Goal: Check status: Check status

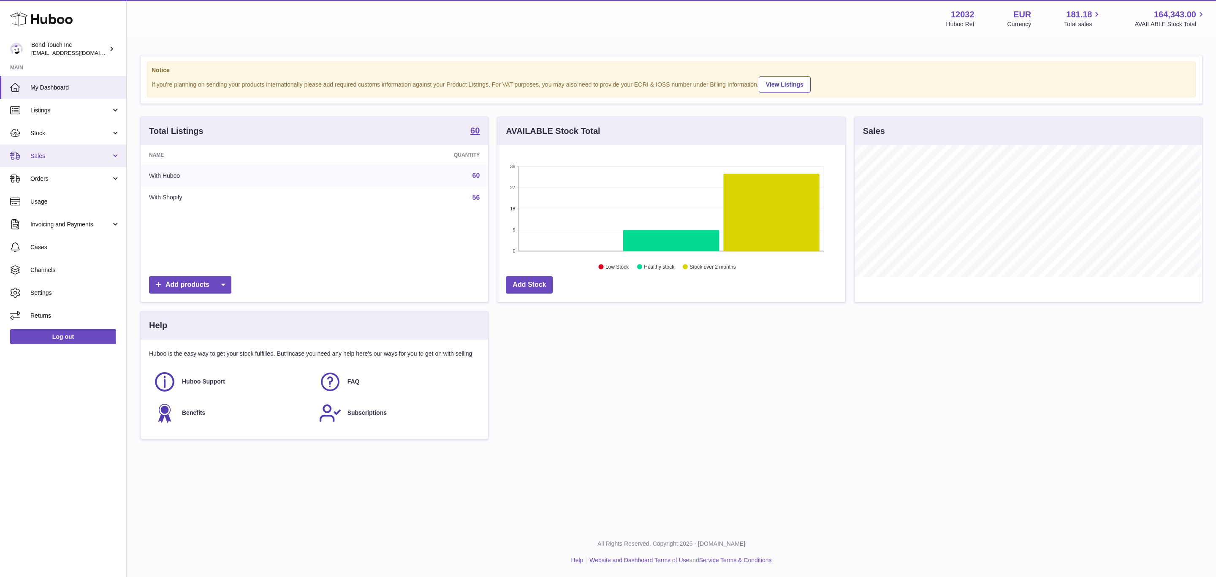
scroll to position [132, 347]
click at [75, 159] on span "Sales" at bounding box center [70, 156] width 81 height 8
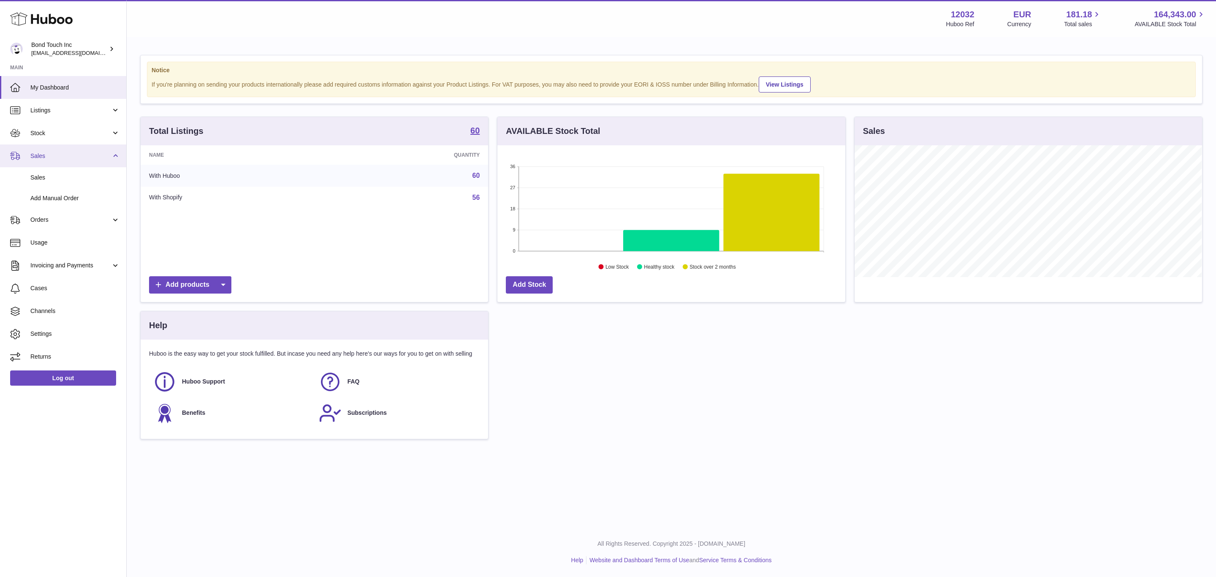
click at [75, 159] on span "Sales" at bounding box center [70, 156] width 81 height 8
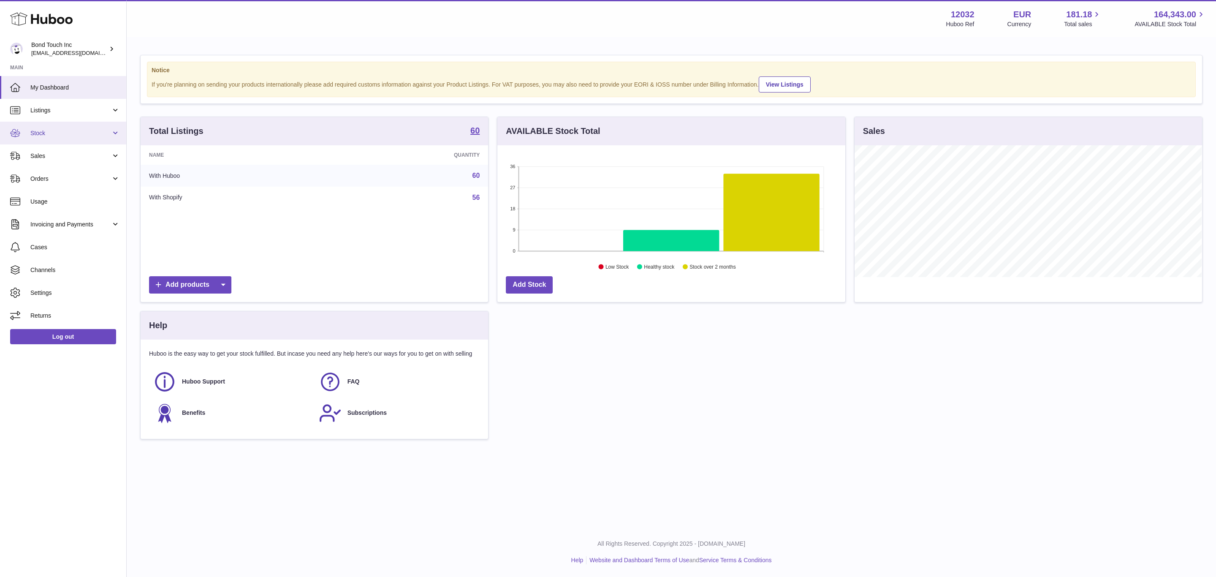
click at [72, 132] on span "Stock" at bounding box center [70, 133] width 81 height 8
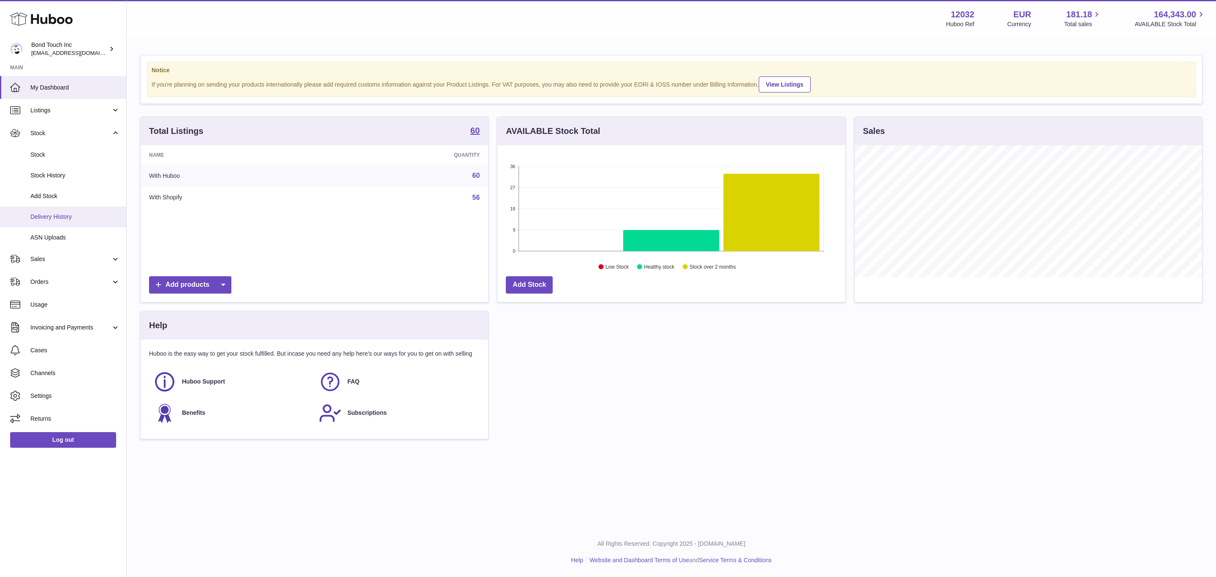
click at [69, 214] on span "Delivery History" at bounding box center [75, 217] width 90 height 8
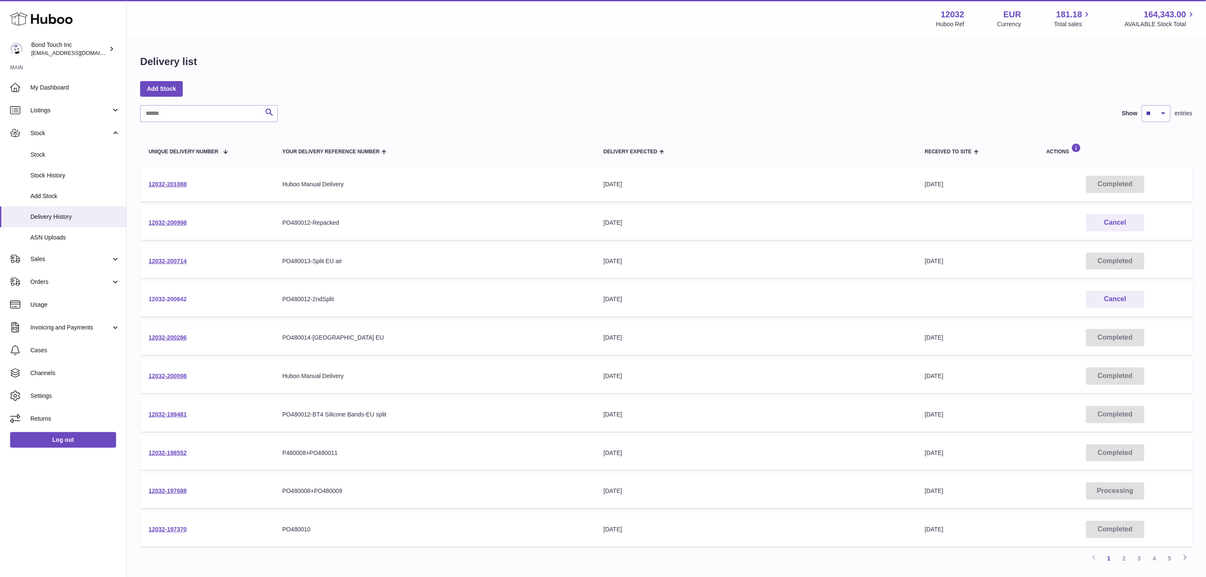
click at [176, 298] on link "12032-200642" at bounding box center [168, 299] width 38 height 7
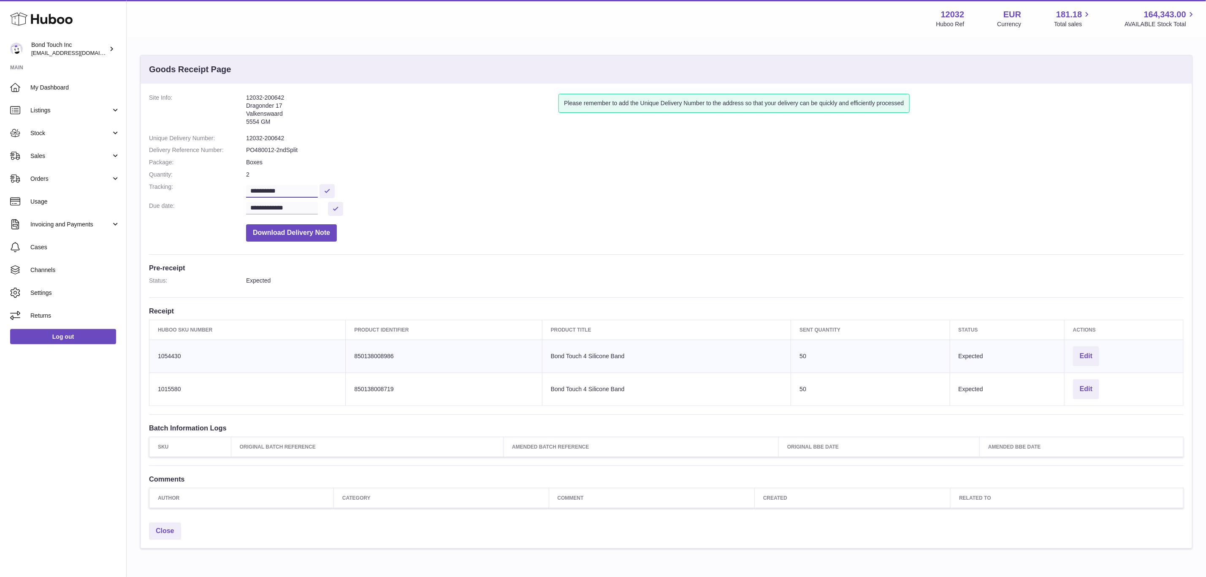
click at [275, 190] on input "**********" at bounding box center [282, 191] width 72 height 13
click at [63, 152] on span "Sales" at bounding box center [70, 156] width 81 height 8
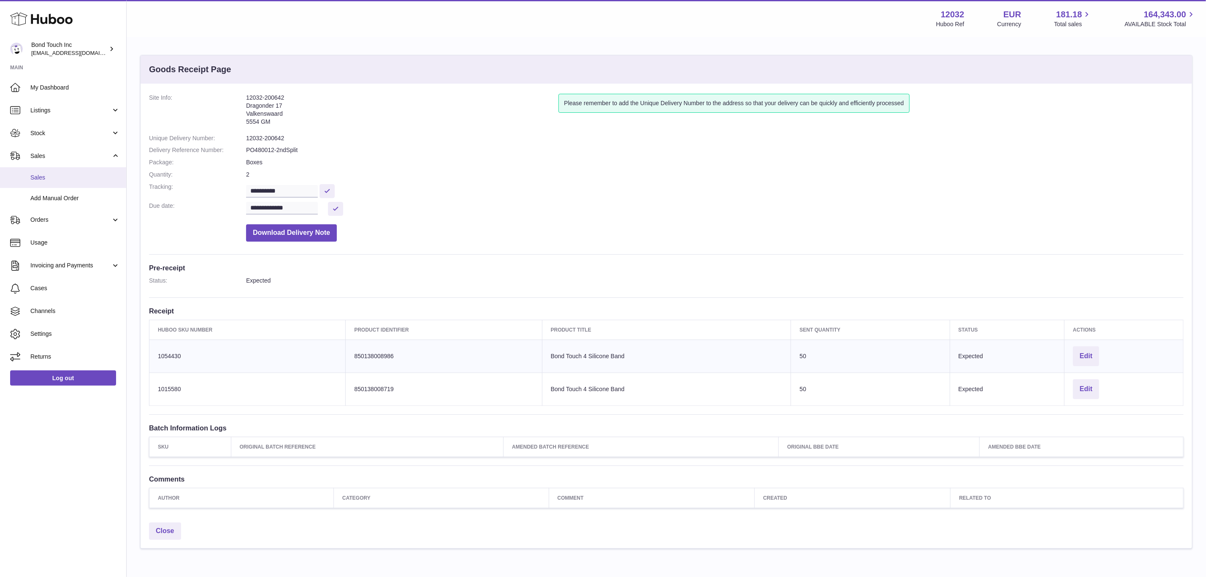
click at [48, 180] on span "Sales" at bounding box center [75, 178] width 90 height 8
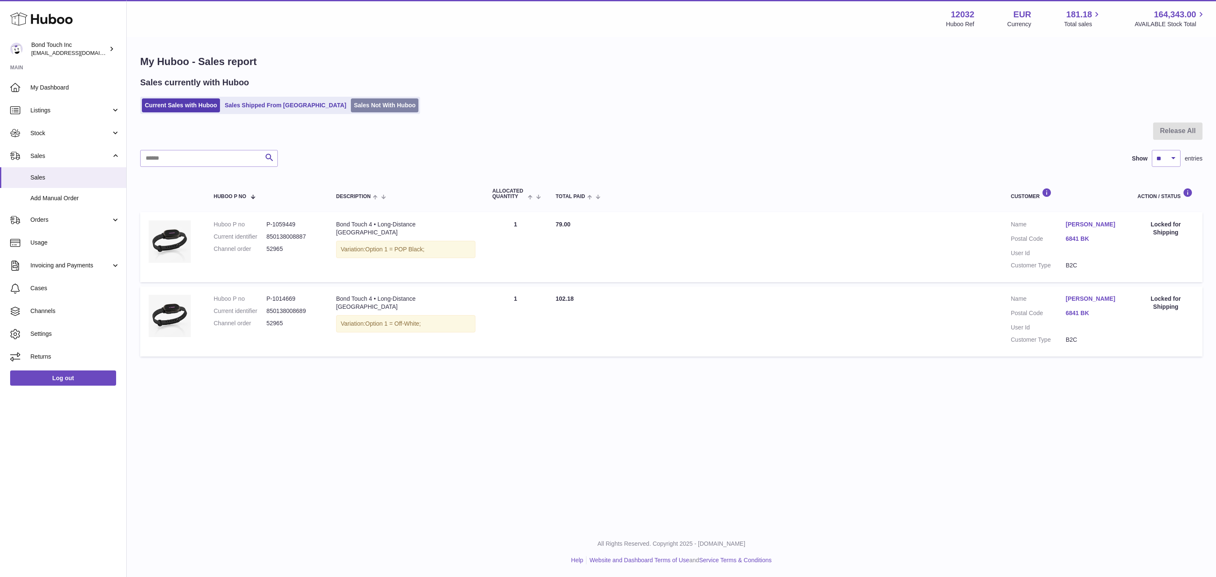
click at [351, 102] on link "Sales Not With Huboo" at bounding box center [385, 105] width 68 height 14
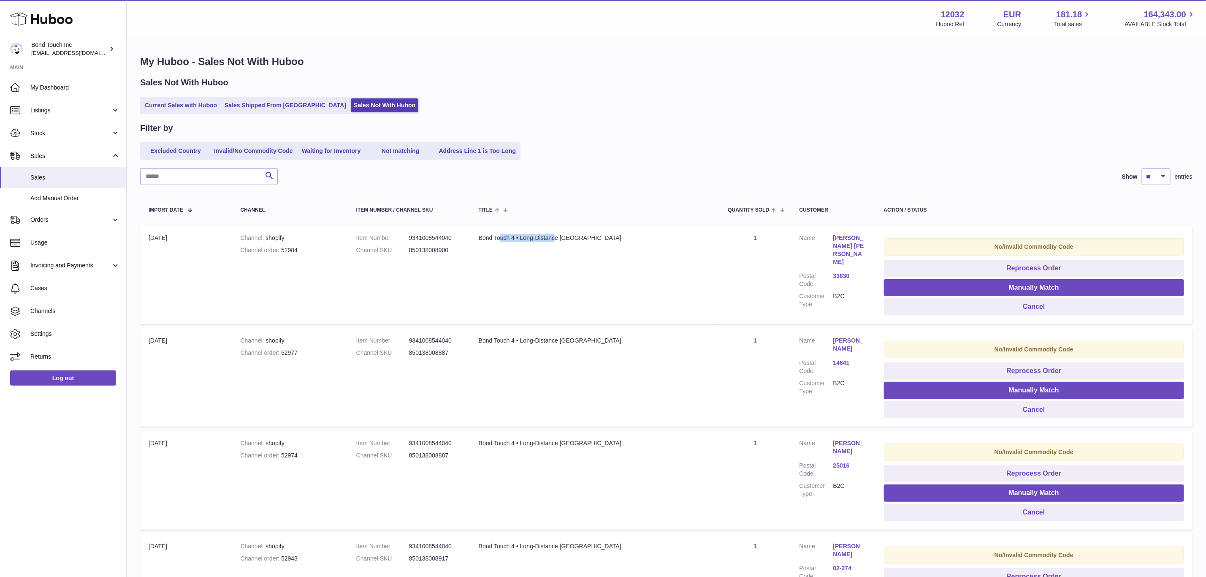
drag, startPoint x: 518, startPoint y: 236, endPoint x: 569, endPoint y: 240, distance: 51.3
click at [573, 239] on div "Bond Touch 4 • Long-Distance Bracelet" at bounding box center [595, 238] width 233 height 8
click at [182, 105] on link "Current Sales with Huboo" at bounding box center [181, 105] width 78 height 14
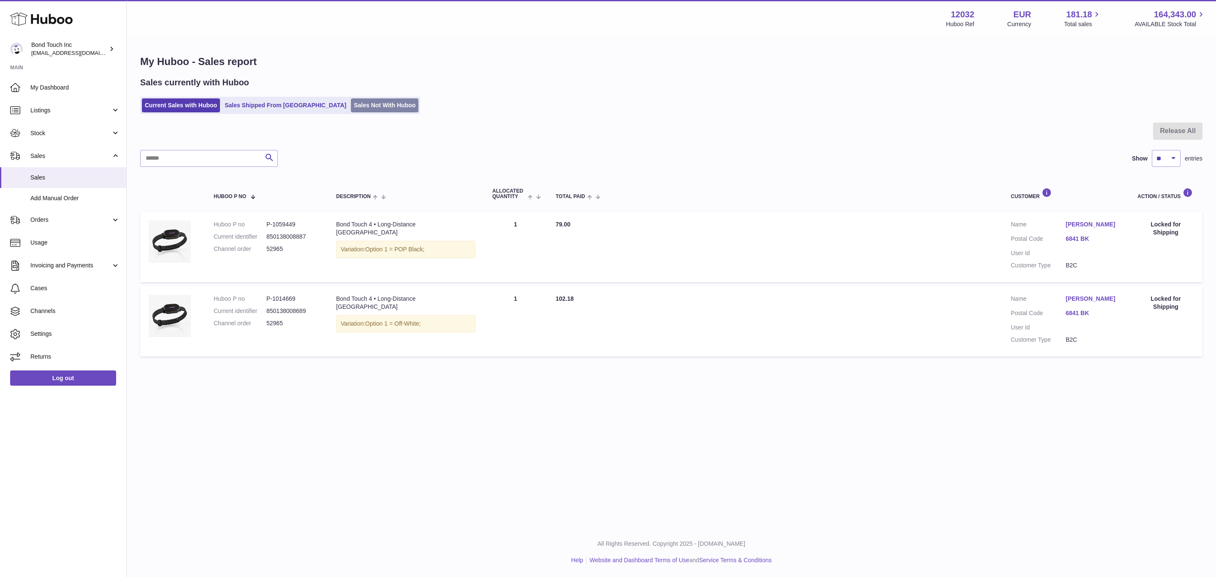
click at [351, 108] on link "Sales Not With Huboo" at bounding box center [385, 105] width 68 height 14
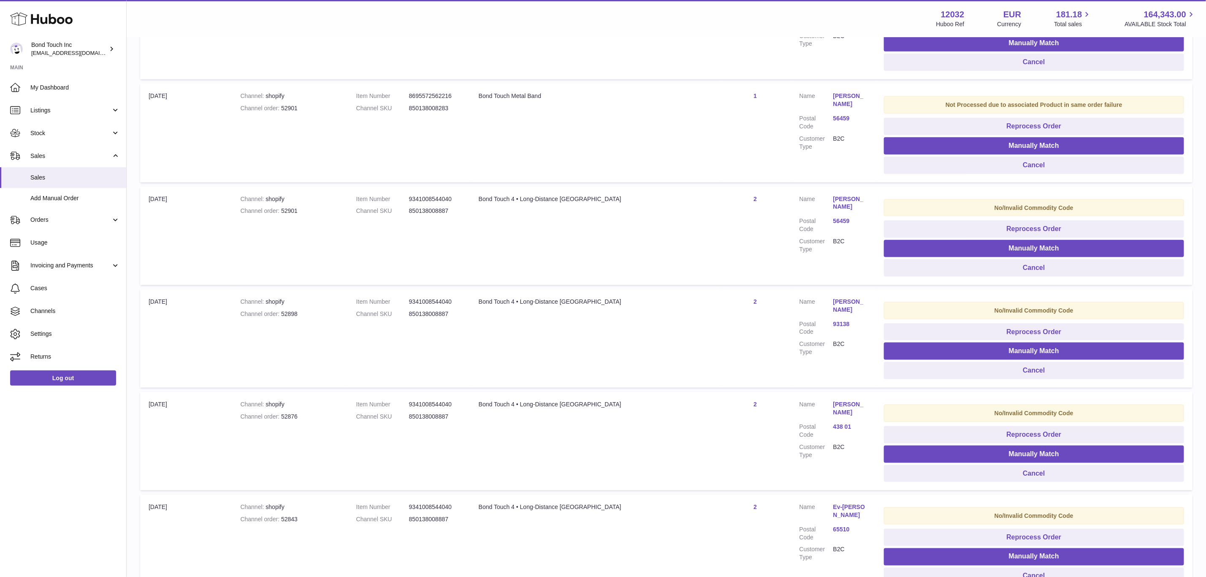
scroll to position [633, 0]
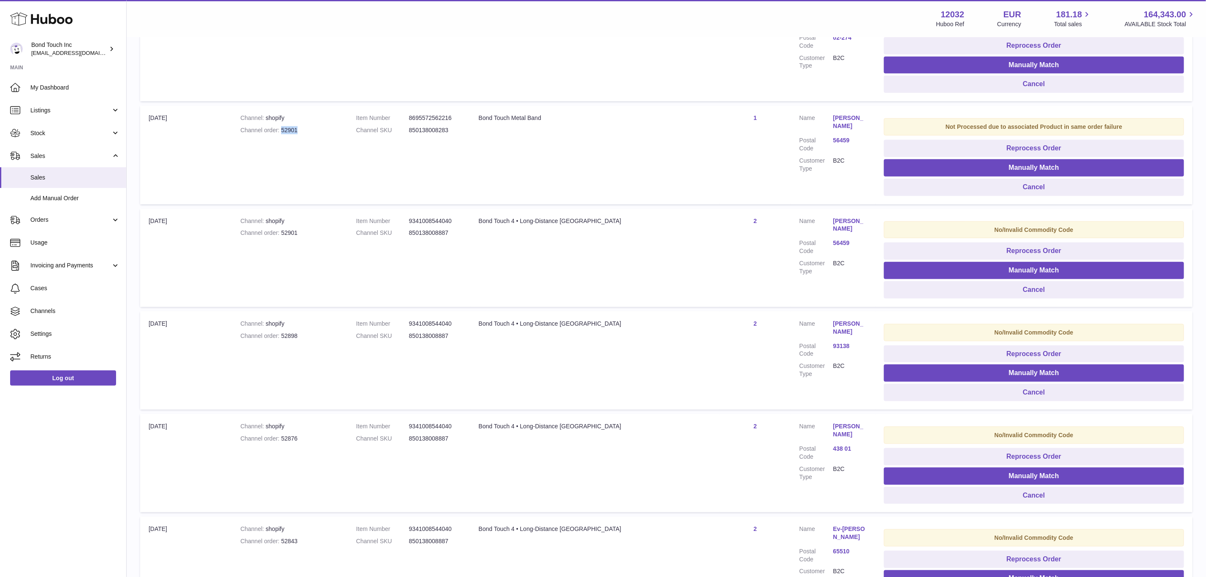
drag, startPoint x: 290, startPoint y: 127, endPoint x: 306, endPoint y: 127, distance: 15.6
click at [306, 127] on div "Channel order 52901" at bounding box center [289, 130] width 99 height 8
copy div "52901"
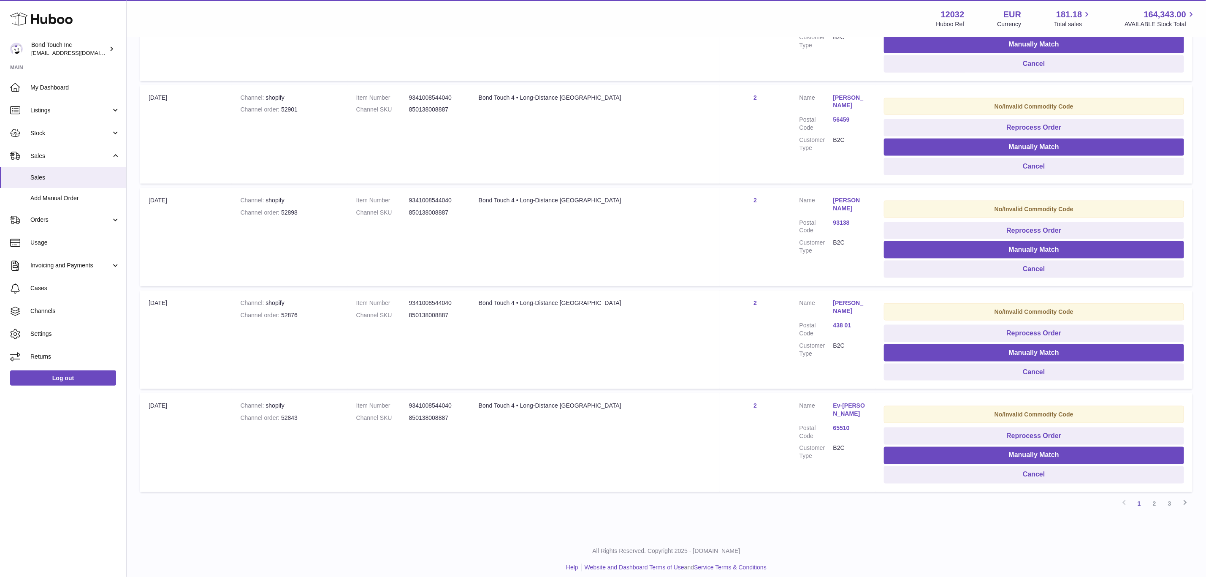
scroll to position [762, 0]
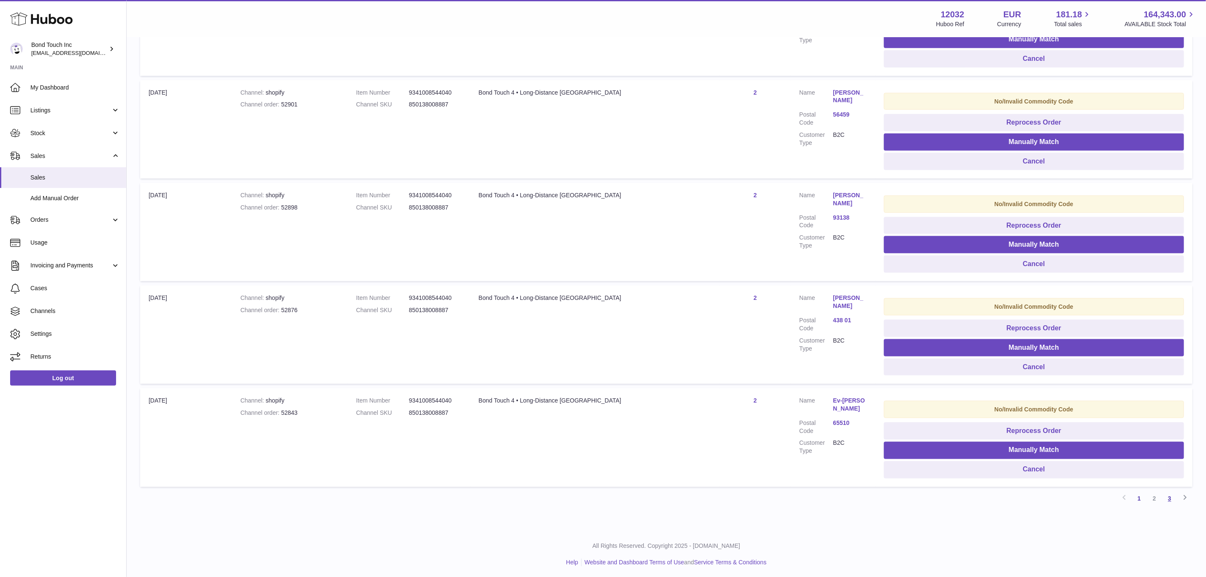
click at [1170, 499] on link "3" at bounding box center [1169, 498] width 15 height 15
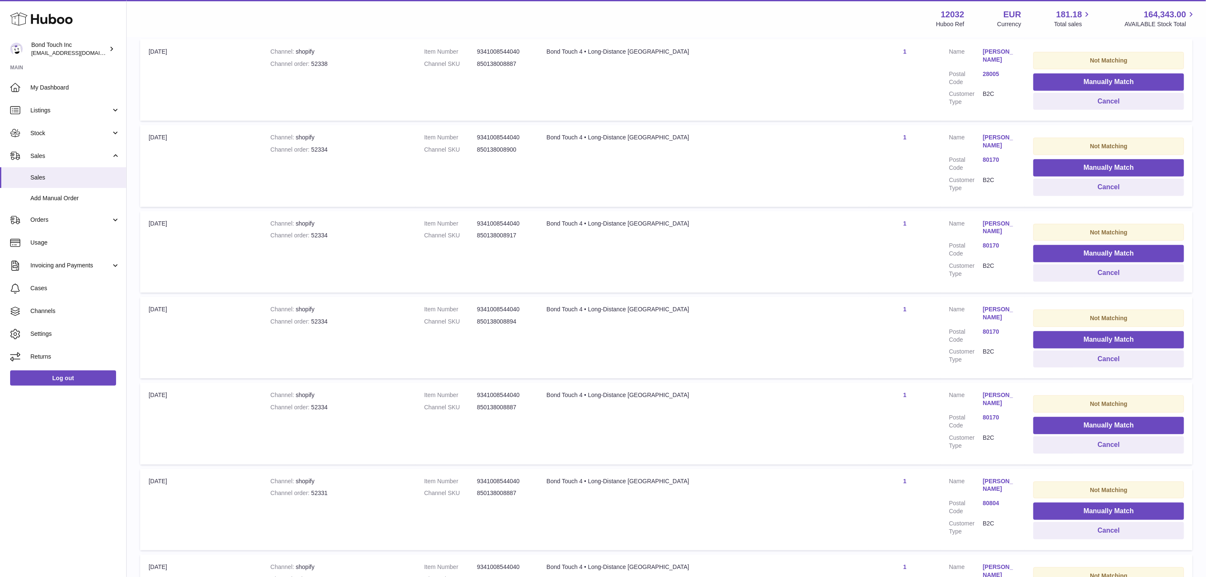
scroll to position [589, 0]
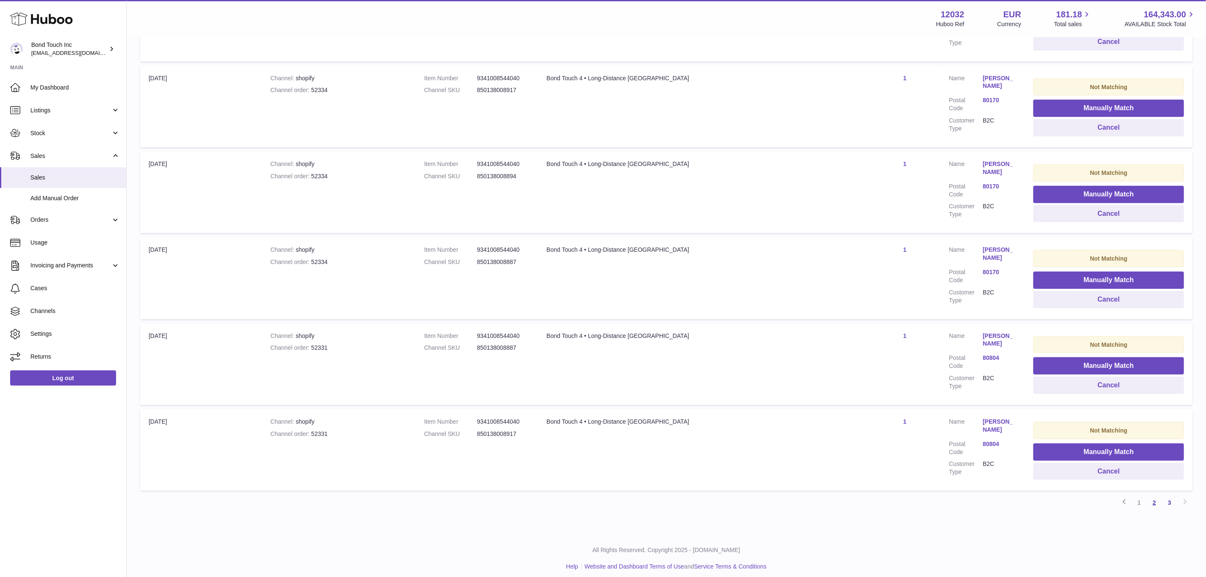
click at [1152, 500] on link "2" at bounding box center [1154, 502] width 15 height 15
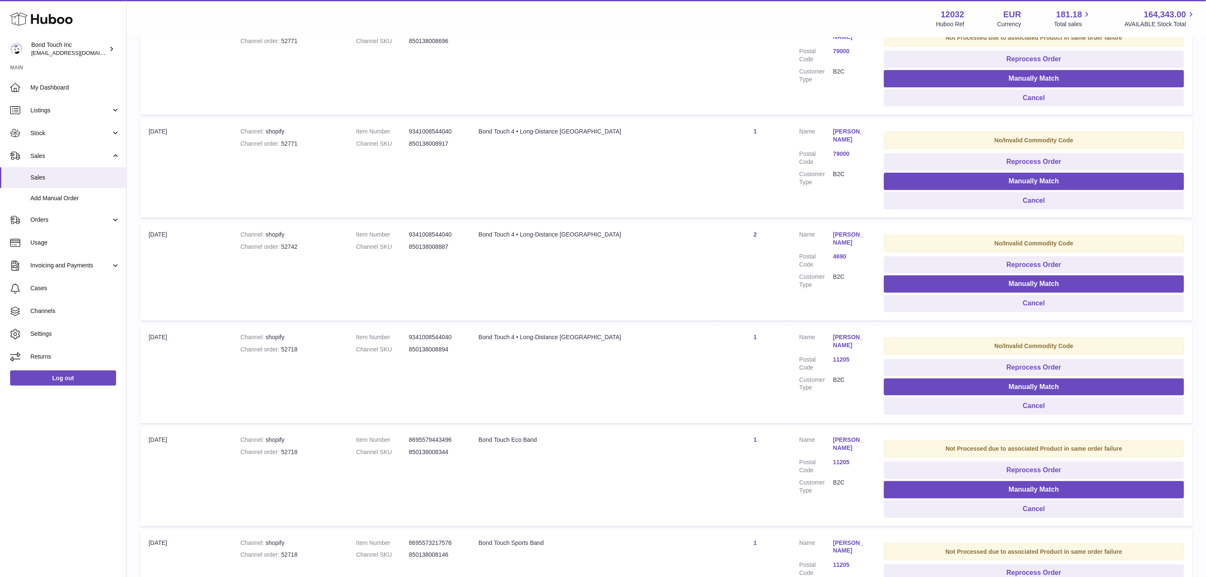
scroll to position [418, 0]
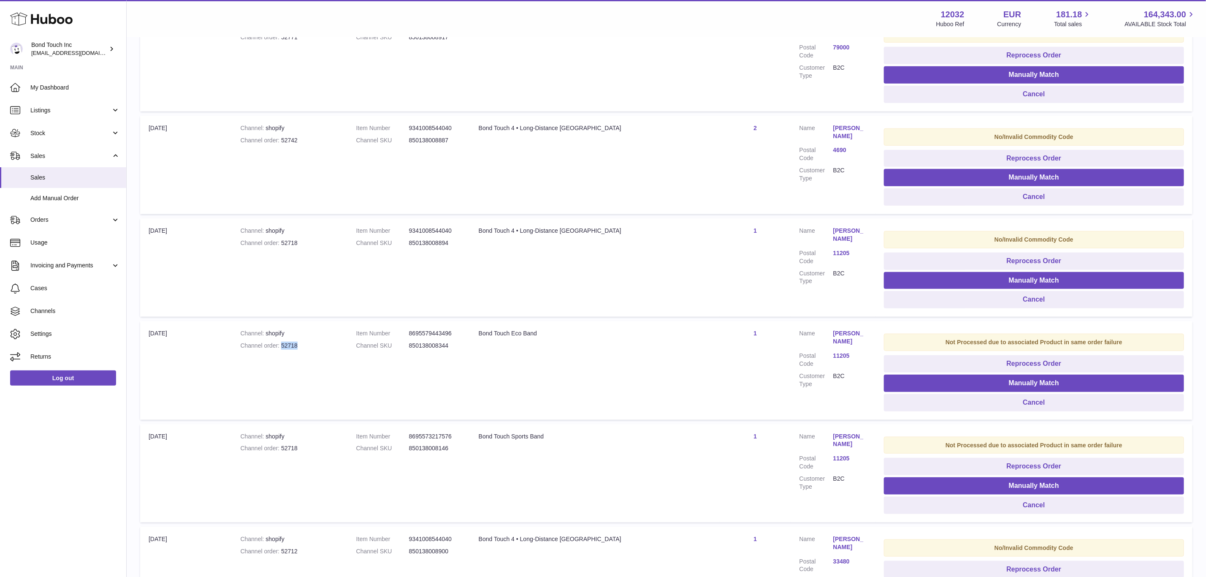
drag, startPoint x: 289, startPoint y: 346, endPoint x: 307, endPoint y: 344, distance: 17.4
click at [307, 344] on div "Channel order 52718" at bounding box center [289, 346] width 99 height 8
copy div "52718"
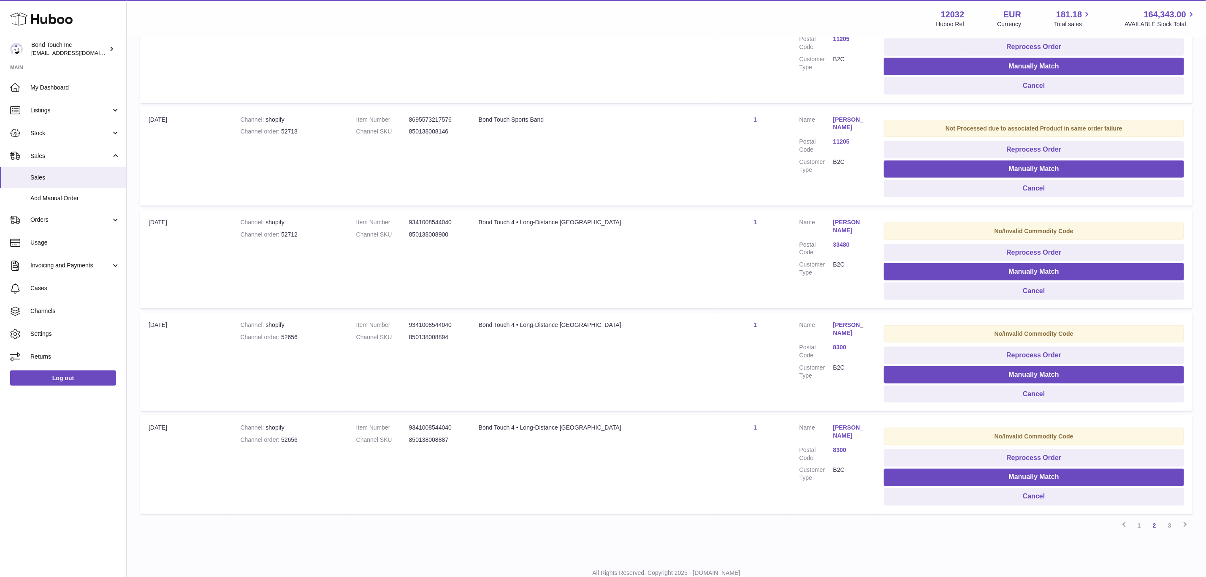
scroll to position [762, 0]
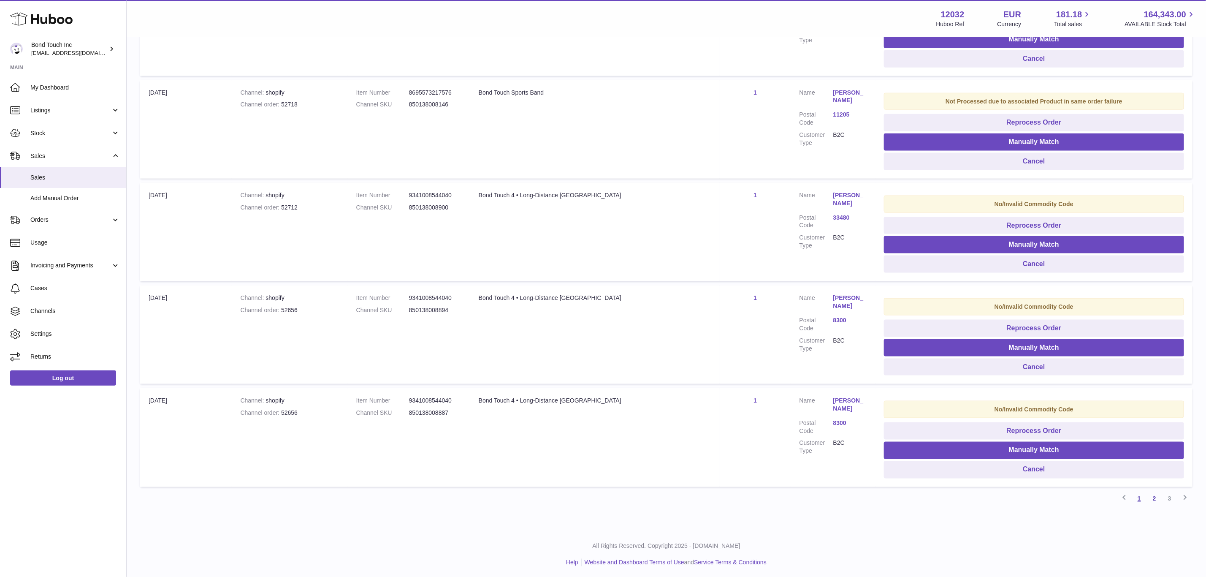
click at [1136, 494] on link "1" at bounding box center [1139, 498] width 15 height 15
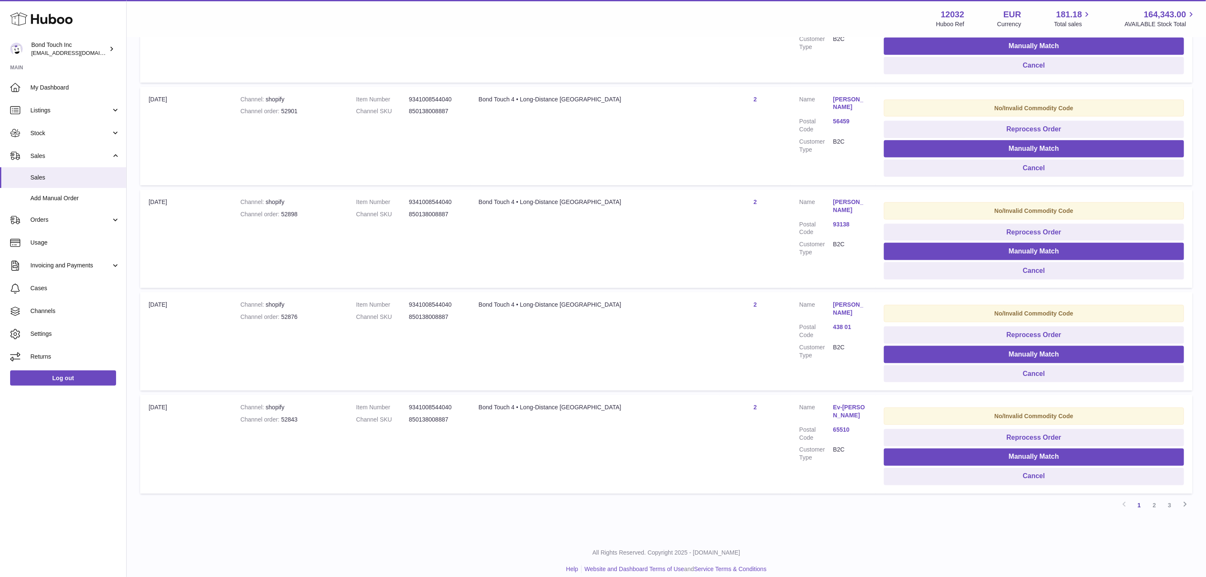
scroll to position [762, 0]
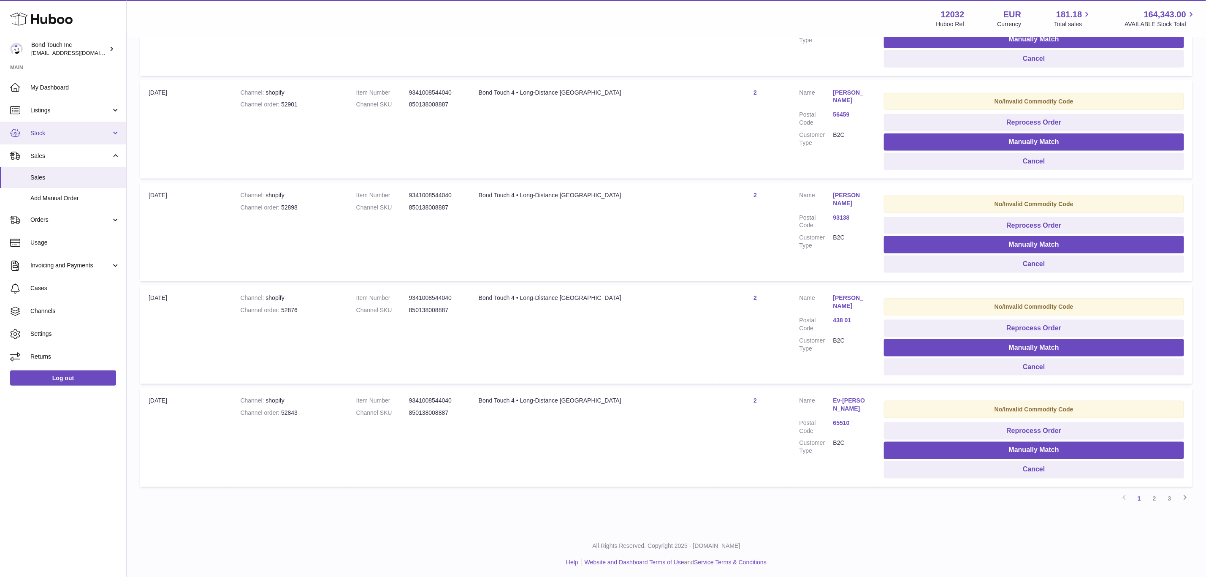
click at [59, 137] on link "Stock" at bounding box center [63, 133] width 126 height 23
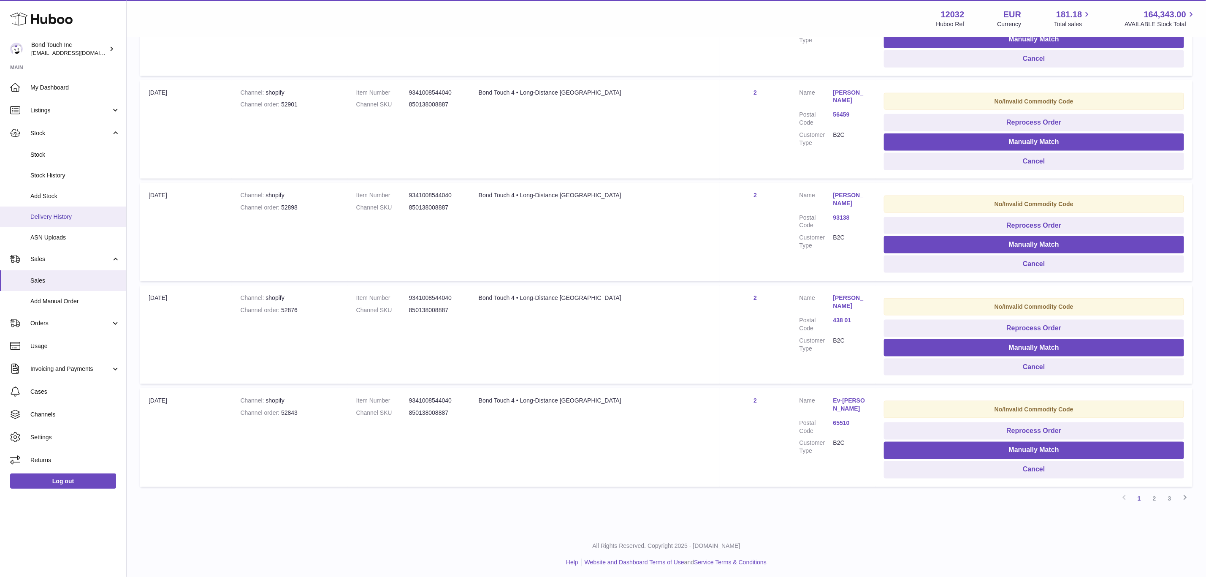
click at [70, 213] on span "Delivery History" at bounding box center [75, 217] width 90 height 8
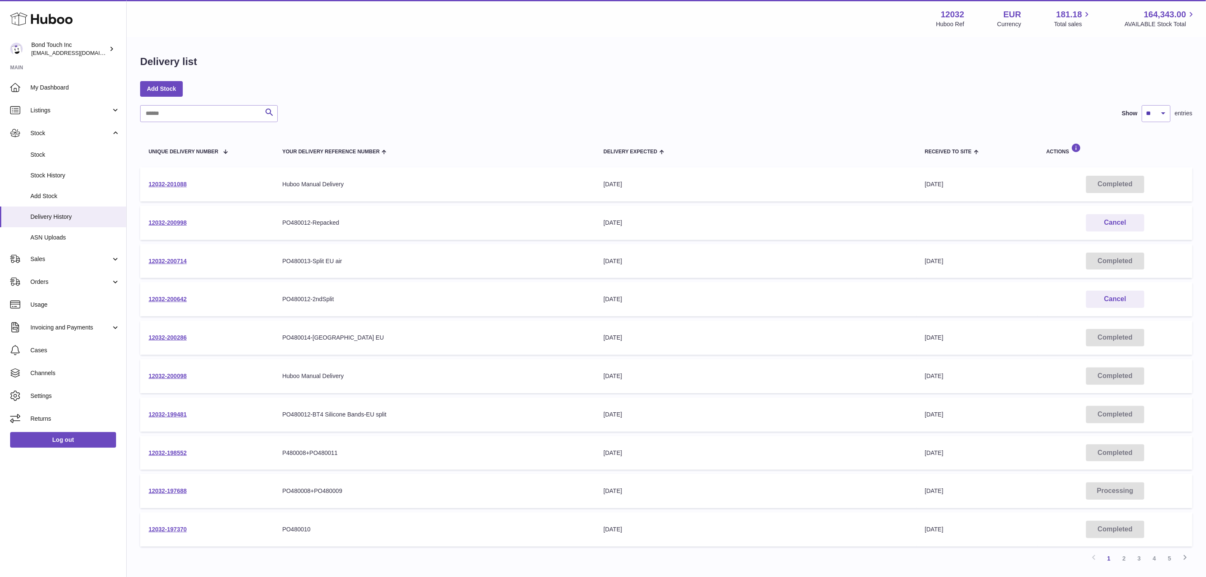
drag, startPoint x: 651, startPoint y: 298, endPoint x: 298, endPoint y: 301, distance: 353.8
click at [298, 301] on tr "12032-200642 Your Delivery Reference Number PO480012-2ndSplit Delivery Expected…" at bounding box center [666, 299] width 1053 height 34
click at [174, 296] on link "12032-200642" at bounding box center [168, 299] width 38 height 7
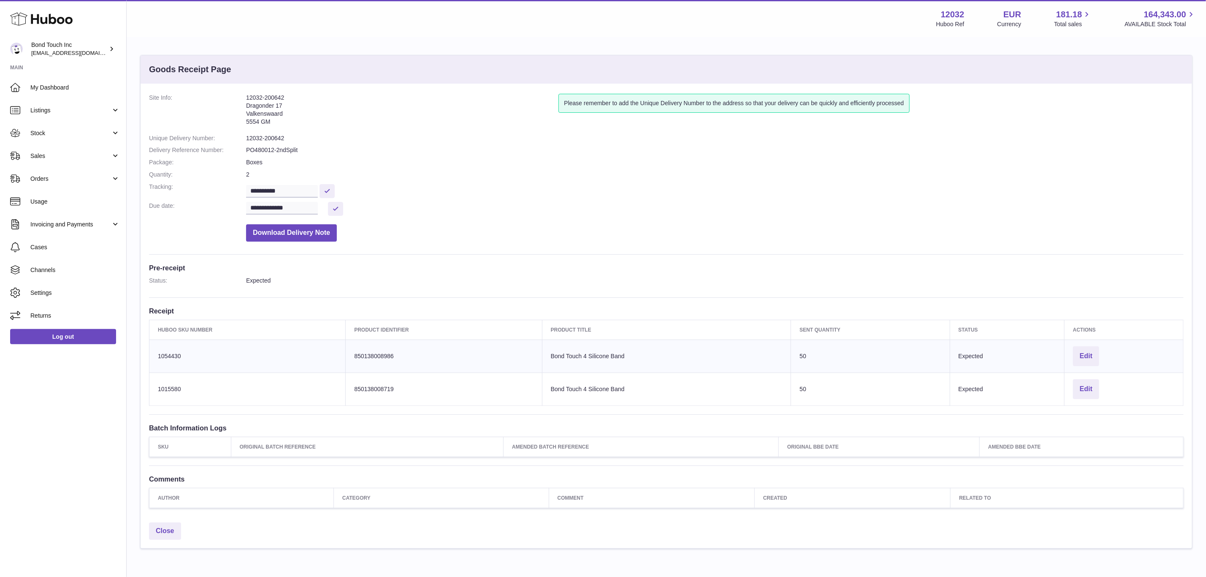
click at [259, 95] on address "12032-200642 Dragonder 17 Valkenswaard 5554 GM" at bounding box center [402, 112] width 312 height 36
copy address "12032-200642"
click at [48, 248] on span "Cases" at bounding box center [75, 247] width 90 height 8
